Goal: Navigation & Orientation: Find specific page/section

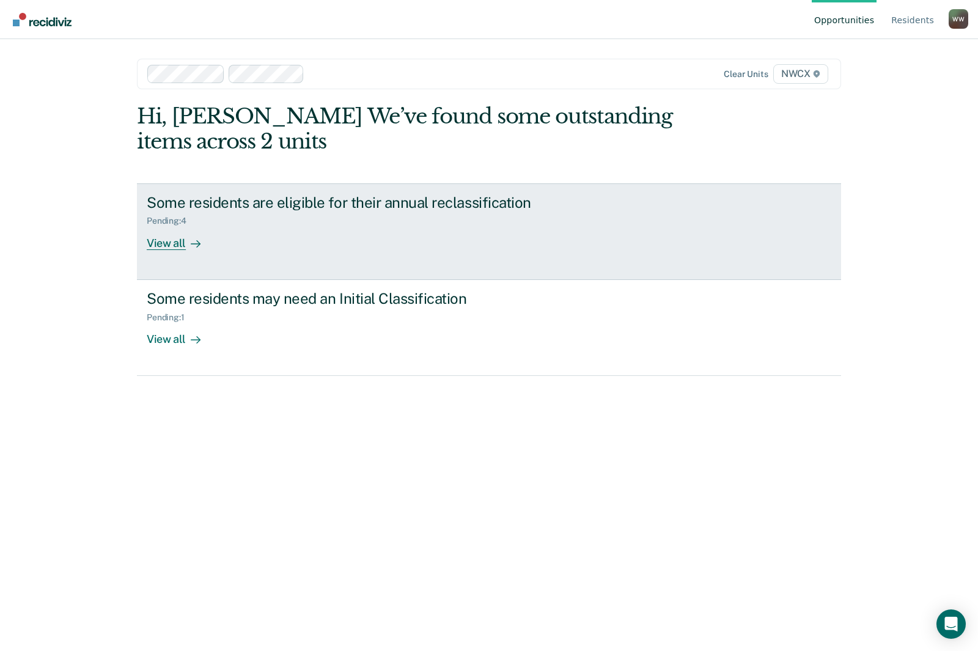
click at [156, 248] on div "View all" at bounding box center [181, 238] width 68 height 24
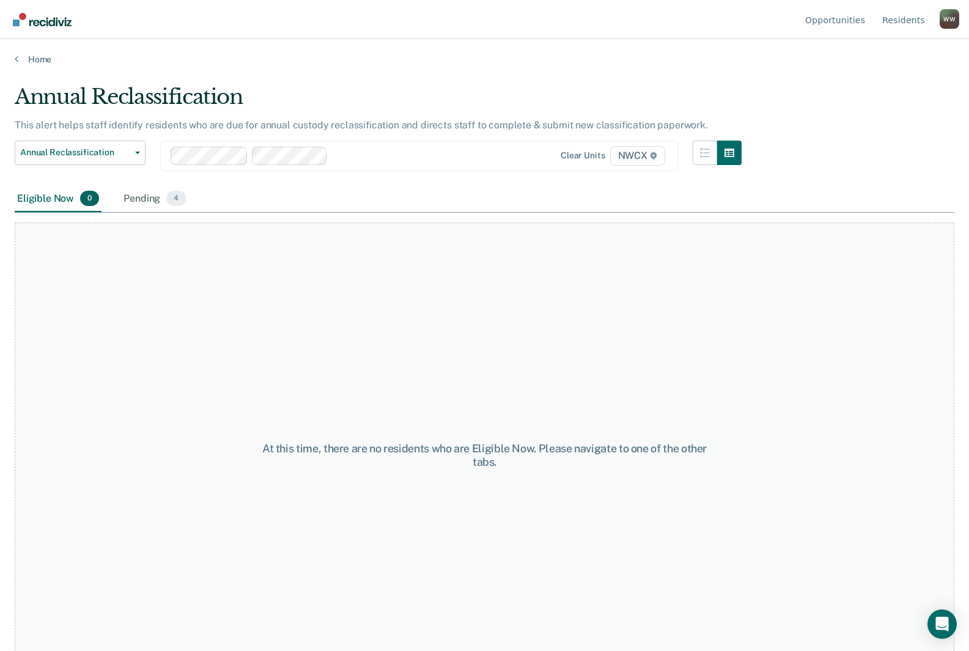
click at [50, 46] on div "Home" at bounding box center [484, 52] width 969 height 26
click at [50, 57] on link "Home" at bounding box center [484, 59] width 939 height 11
